Goal: Task Accomplishment & Management: Complete application form

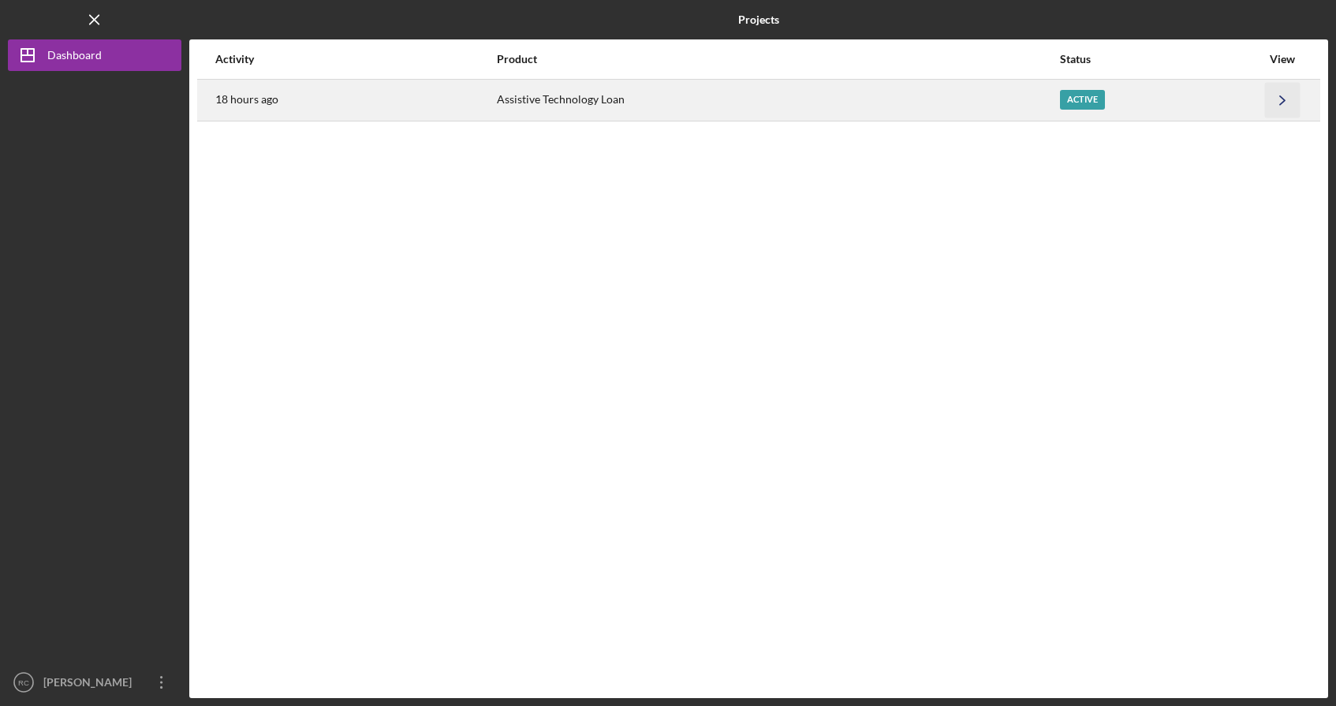
click at [1279, 99] on icon "Icon/Navigate" at bounding box center [1282, 99] width 35 height 35
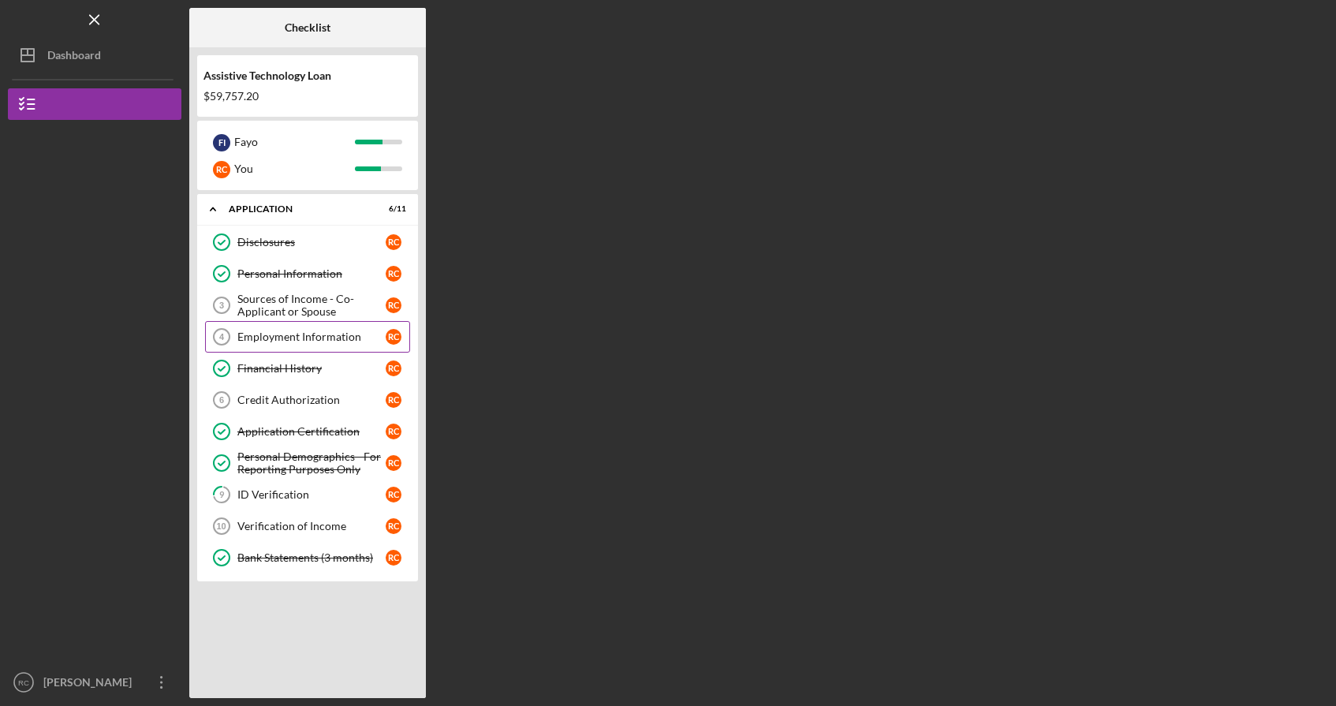
click at [308, 338] on div "Employment Information" at bounding box center [311, 336] width 148 height 13
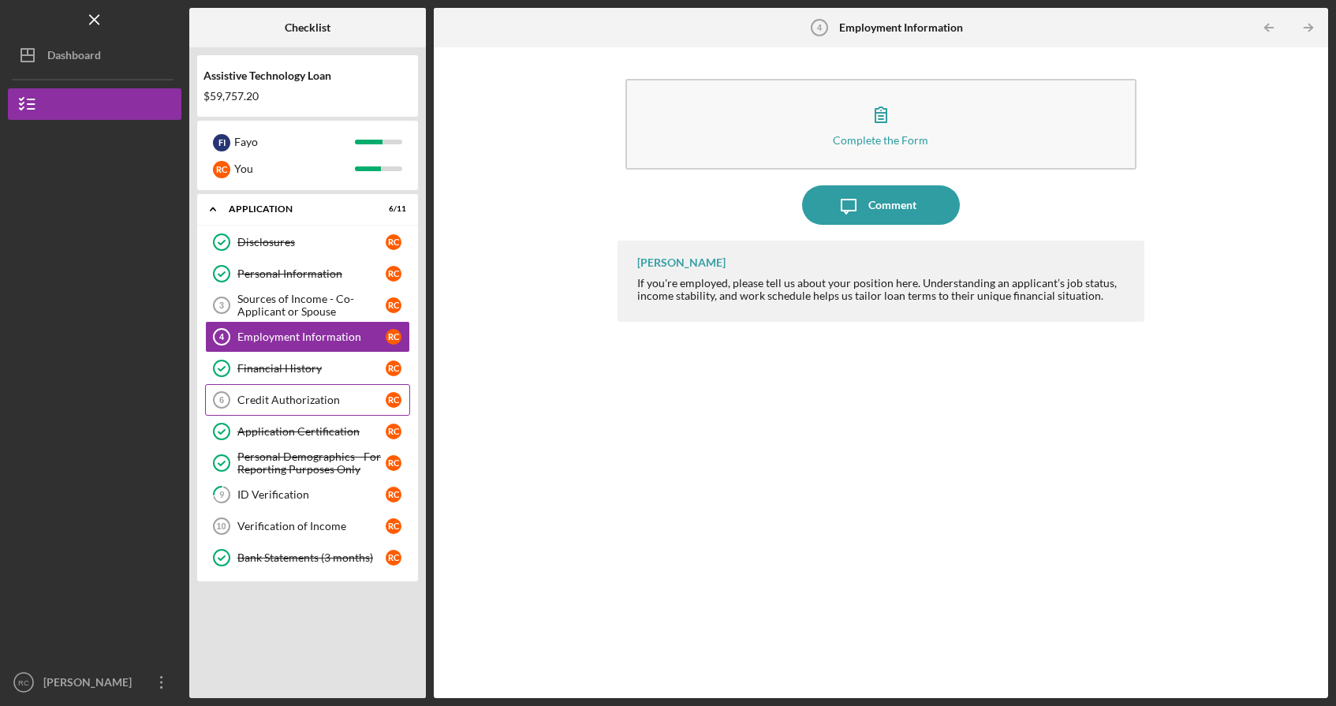
click at [313, 414] on link "Credit Authorization 6 Credit Authorization R C" at bounding box center [307, 400] width 205 height 32
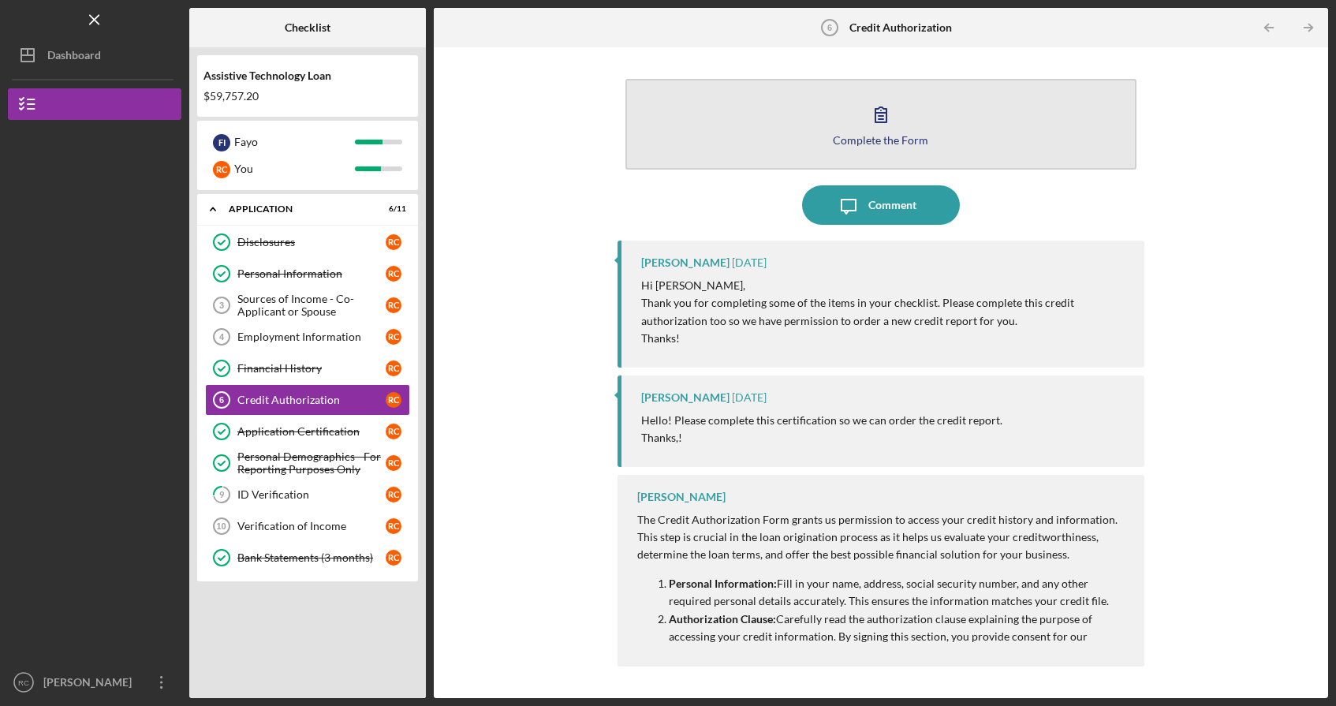
click at [879, 114] on icon "button" at bounding box center [880, 114] width 39 height 39
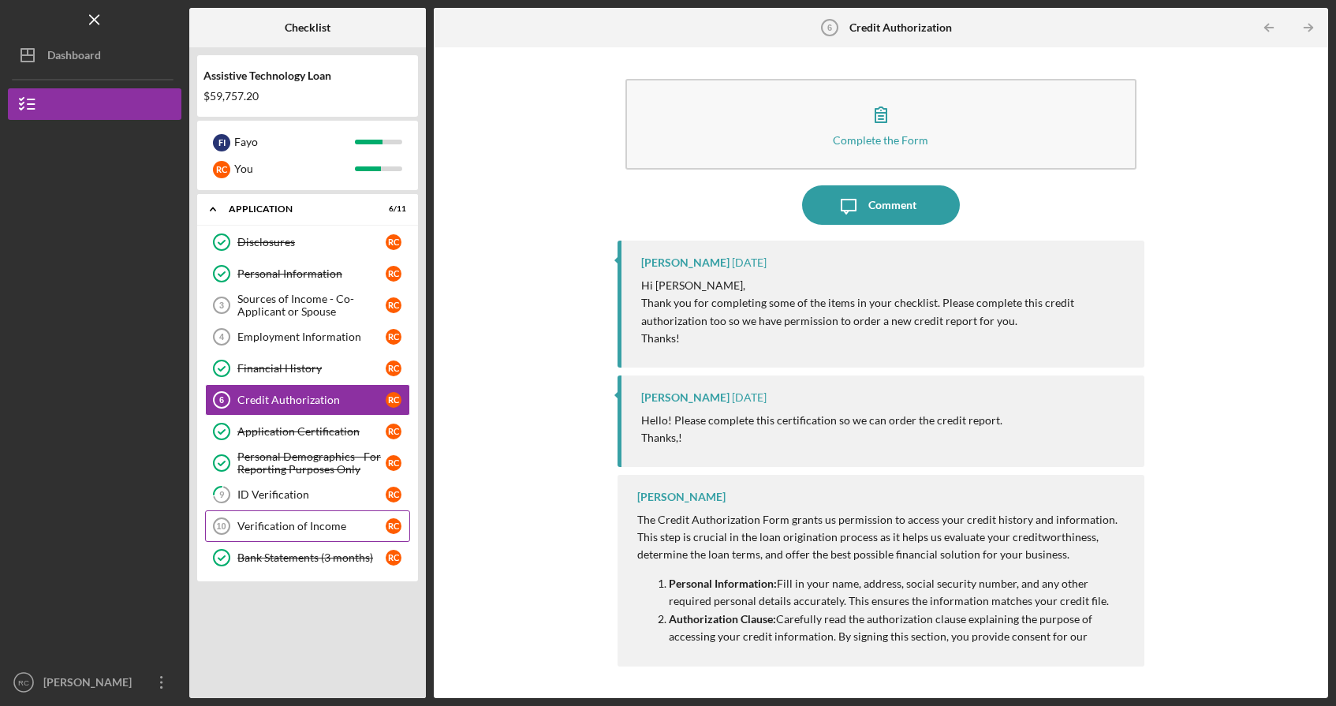
click at [293, 520] on div "Verification of Income" at bounding box center [311, 526] width 148 height 13
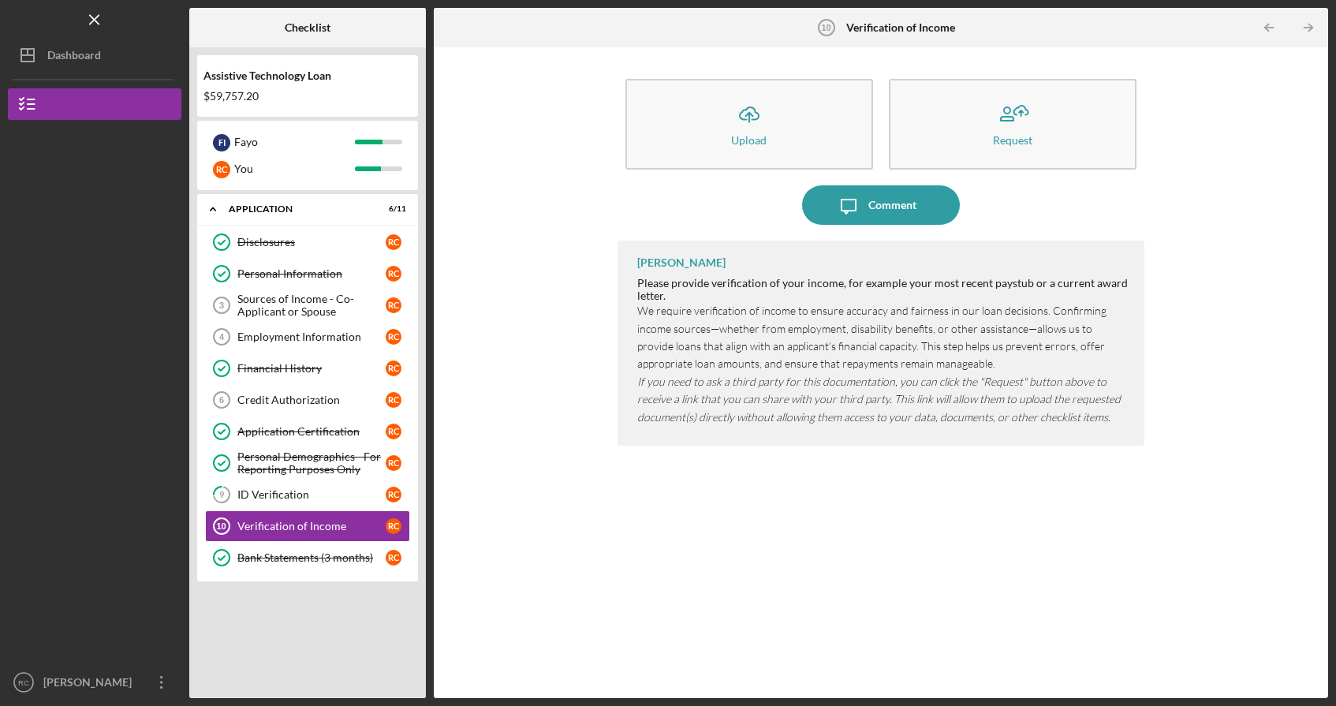
click at [231, 606] on div "Icon/Expander Application 6 / 11 Disclosures Disclosures R C Personal Informati…" at bounding box center [307, 442] width 221 height 496
click at [909, 198] on div "Comment" at bounding box center [892, 204] width 48 height 39
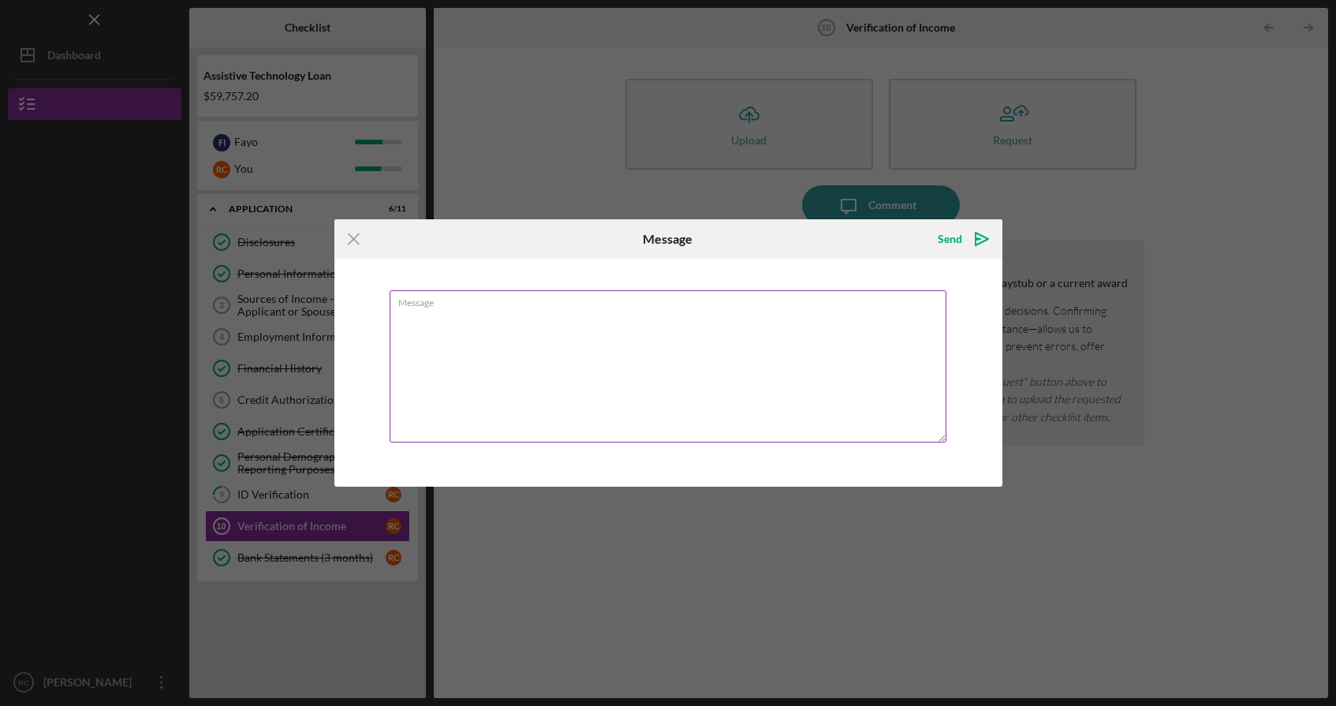
type textarea "i"
type textarea "I"
click at [359, 238] on icon "Icon/Menu Close" at bounding box center [353, 238] width 39 height 39
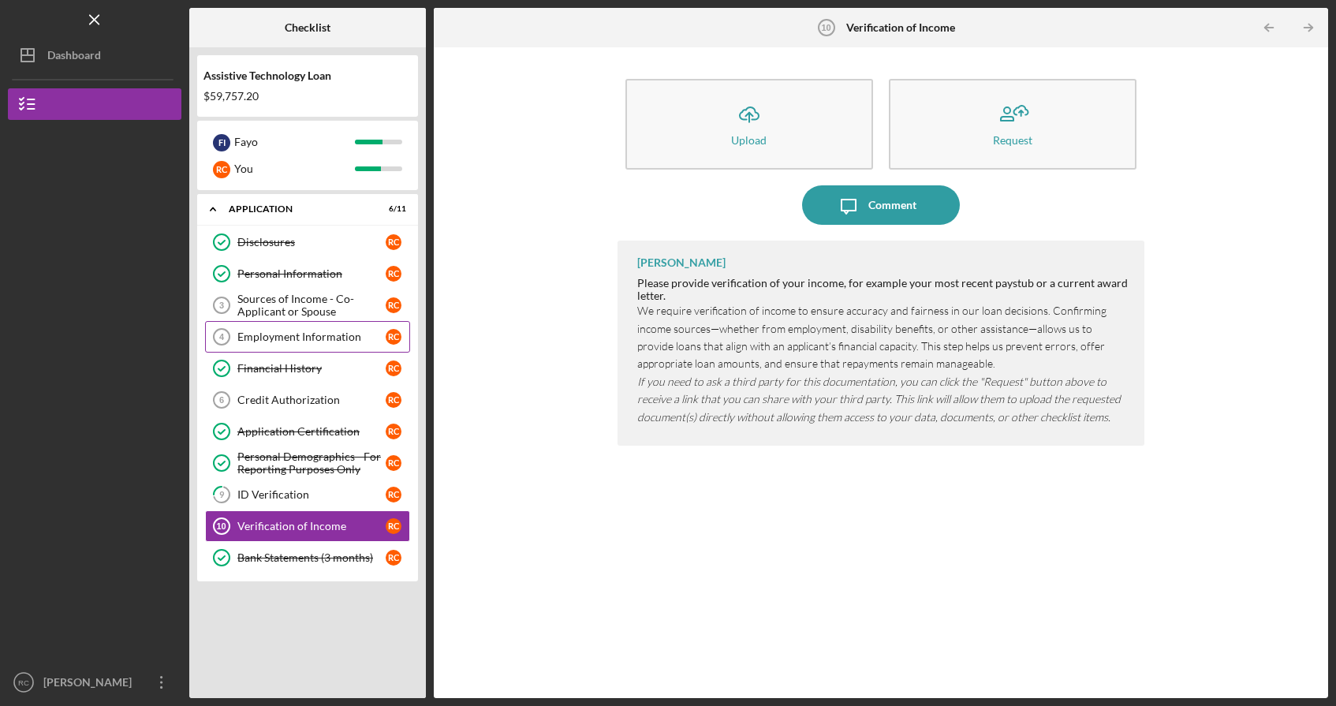
click at [256, 341] on div "Employment Information" at bounding box center [311, 336] width 148 height 13
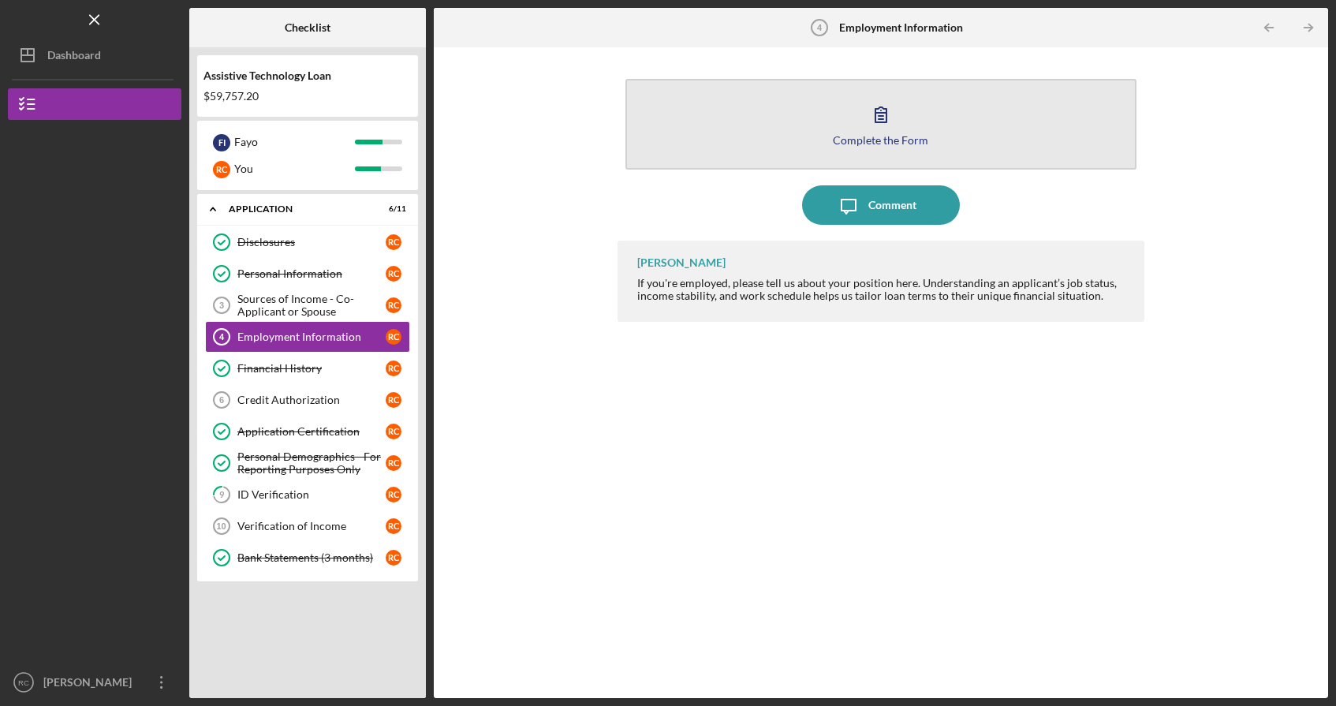
click at [894, 116] on icon "button" at bounding box center [880, 114] width 39 height 39
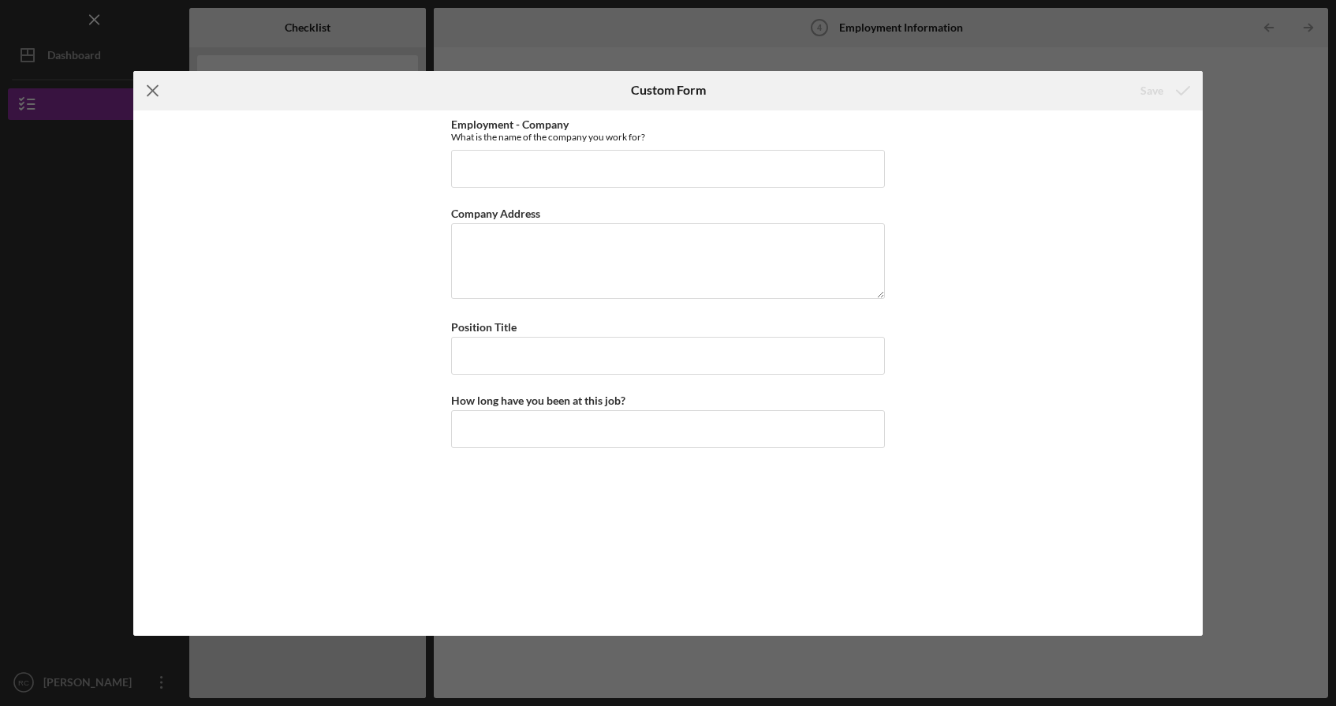
click at [154, 95] on icon "Icon/Menu Close" at bounding box center [152, 90] width 39 height 39
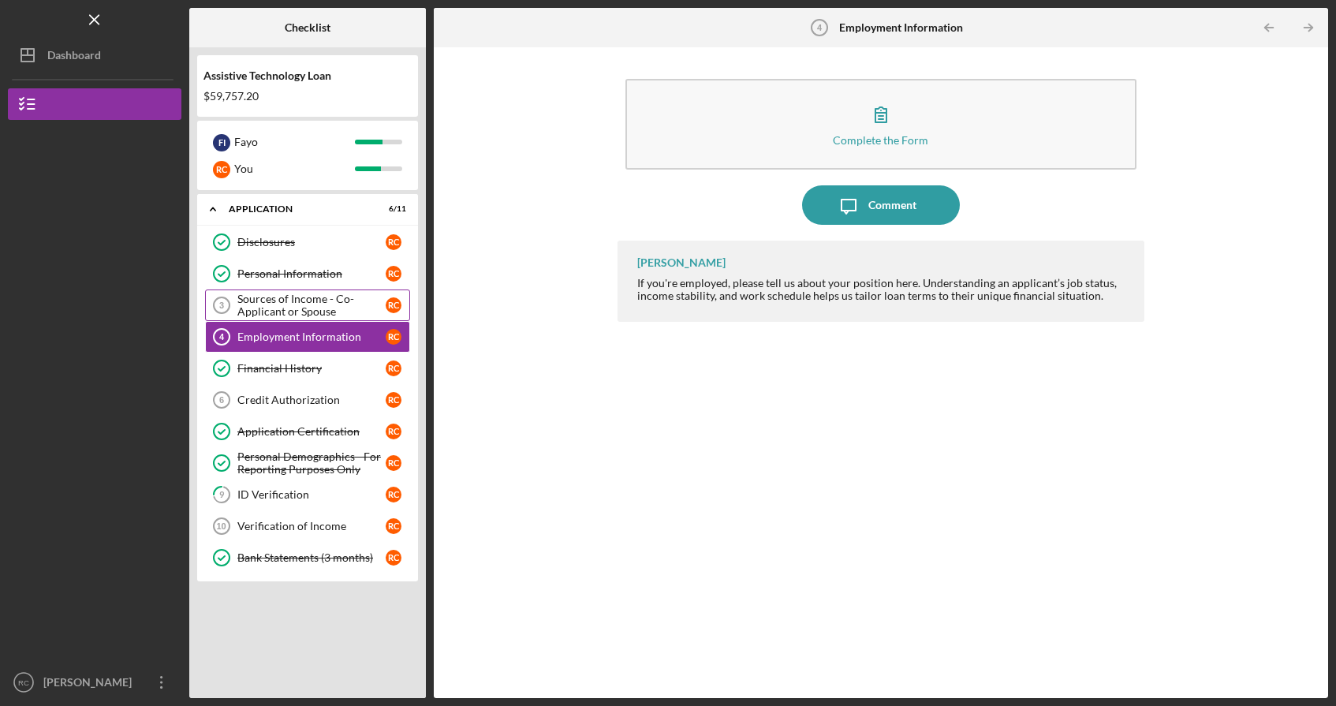
click at [305, 304] on div "Sources of Income - Co-Applicant or Spouse" at bounding box center [311, 305] width 148 height 25
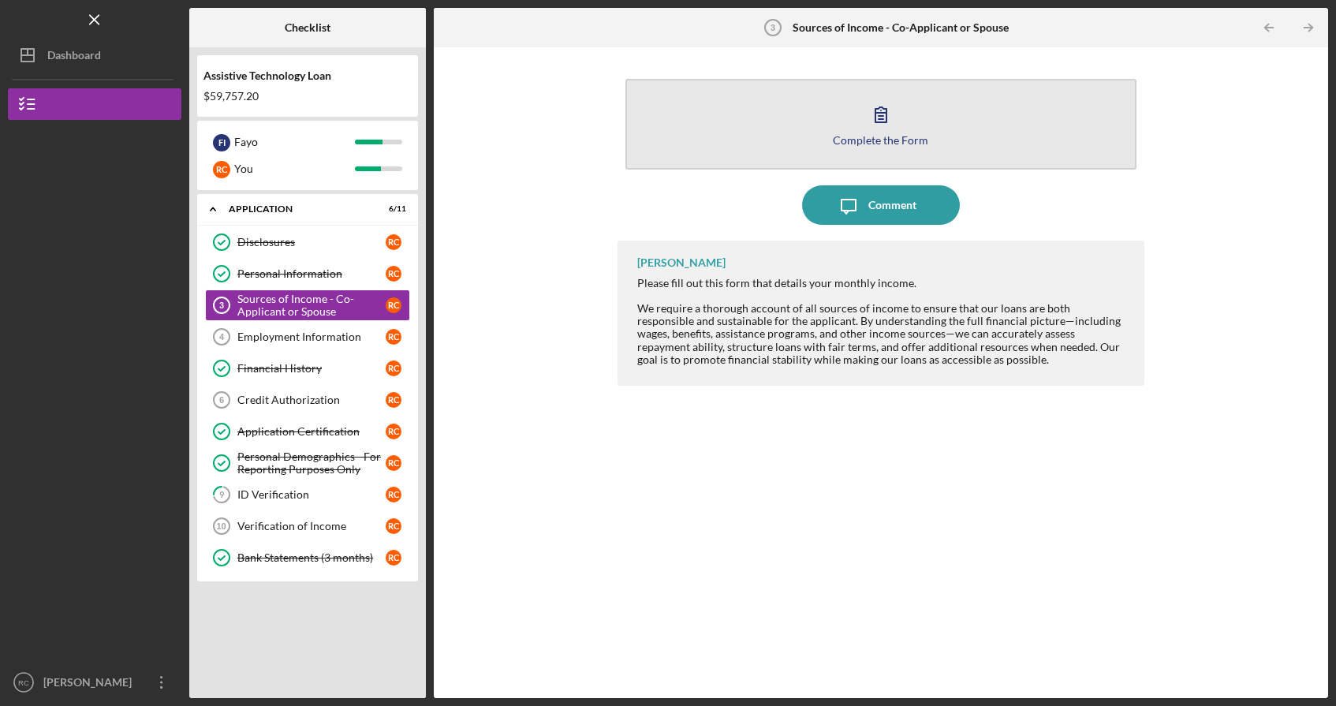
click at [879, 118] on icon "button" at bounding box center [880, 114] width 39 height 39
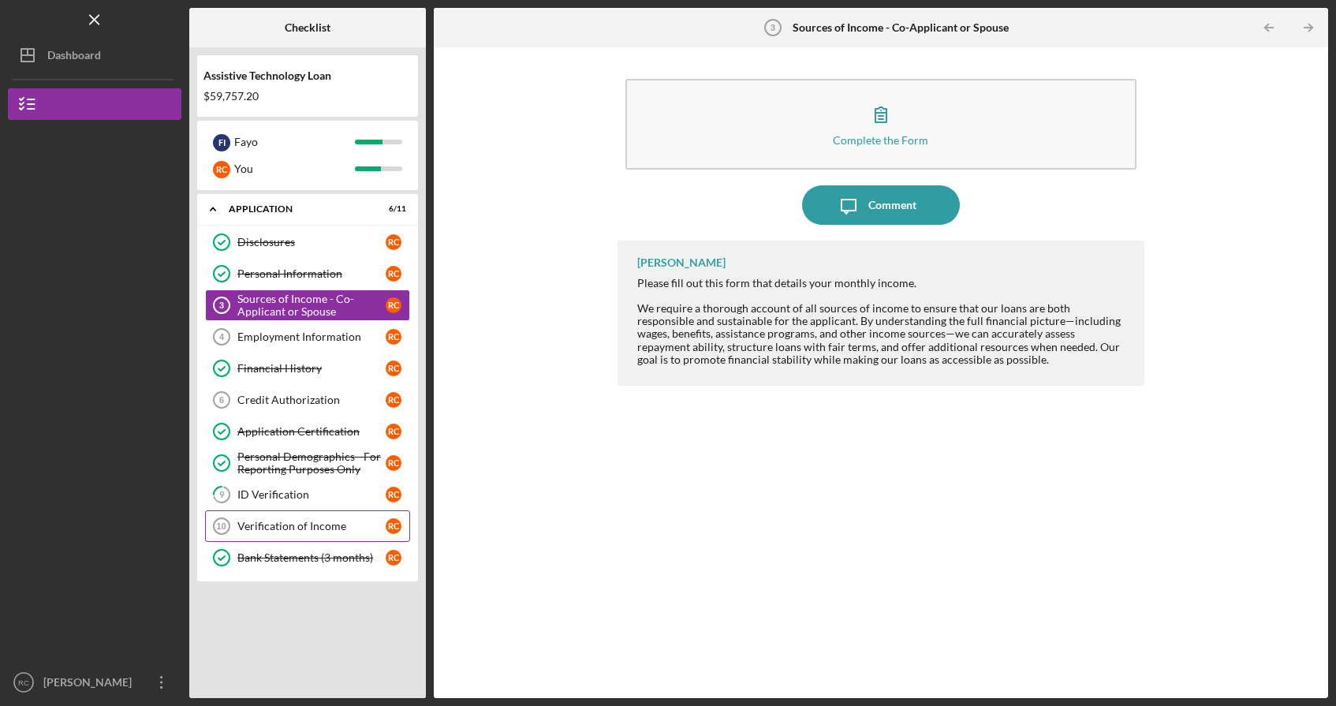
click at [271, 534] on link "Verification of Income 10 Verification of Income R C" at bounding box center [307, 526] width 205 height 32
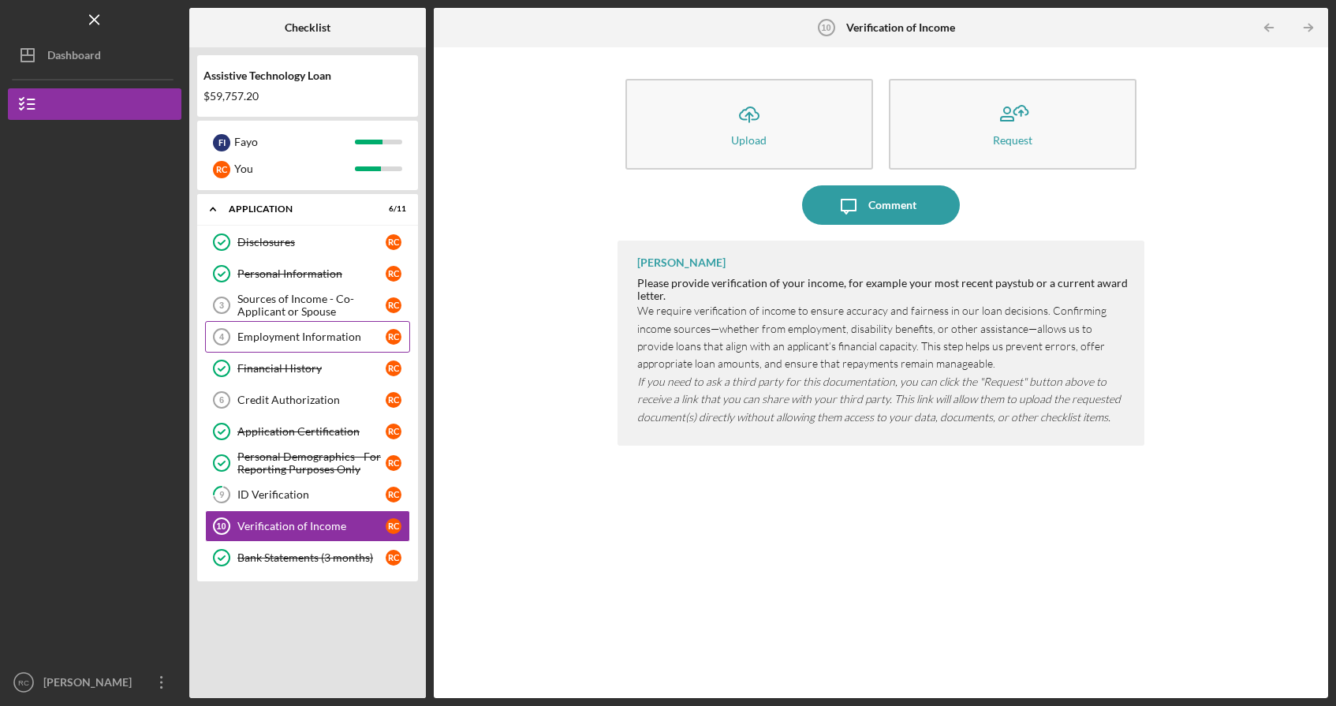
click at [324, 339] on div "Employment Information" at bounding box center [311, 336] width 148 height 13
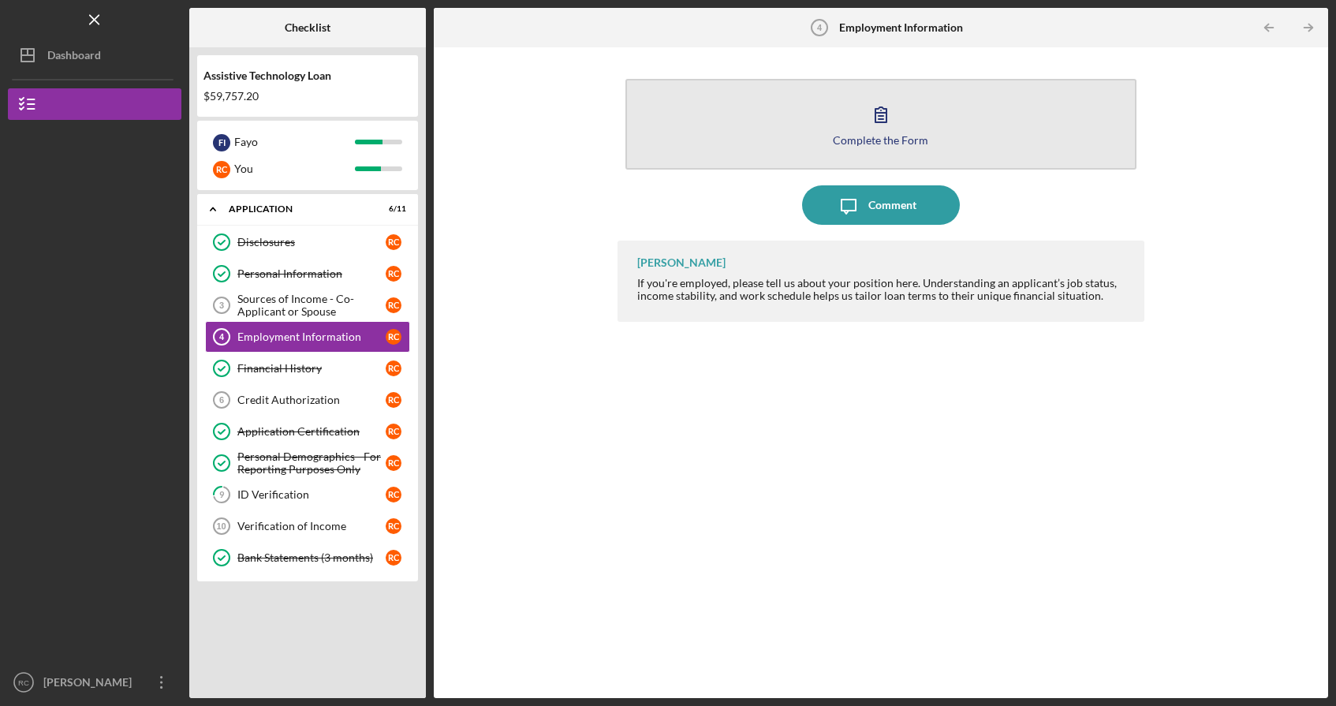
click at [879, 122] on icon "button" at bounding box center [880, 114] width 11 height 15
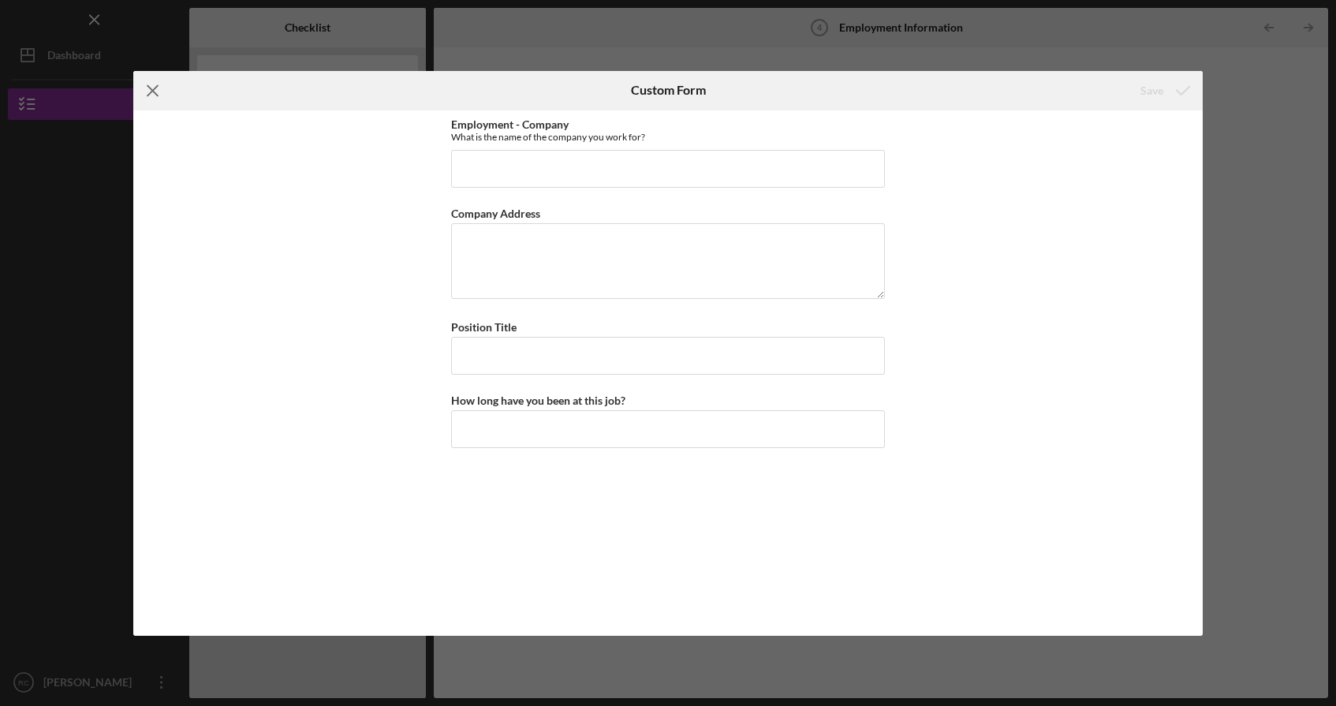
click at [156, 88] on icon "Icon/Menu Close" at bounding box center [152, 90] width 39 height 39
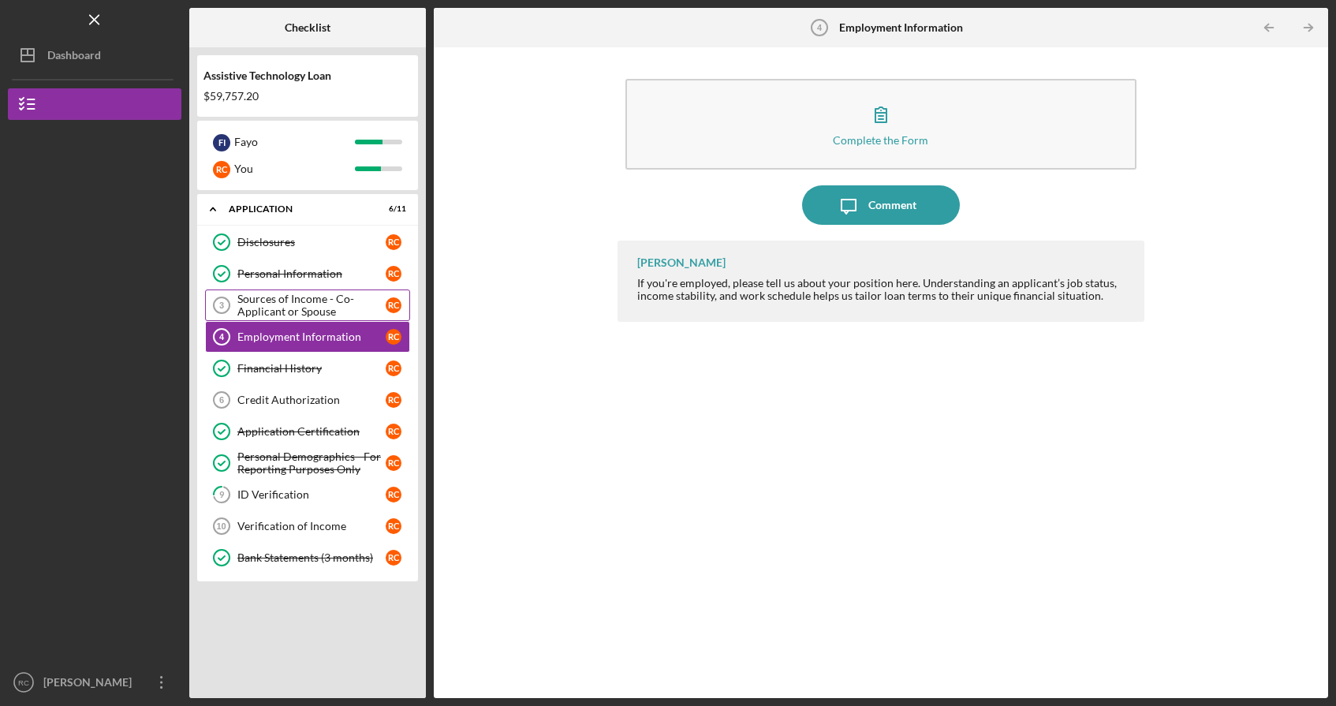
click at [276, 308] on div "Sources of Income - Co-Applicant or Spouse" at bounding box center [311, 305] width 148 height 25
